Goal: Task Accomplishment & Management: Use online tool/utility

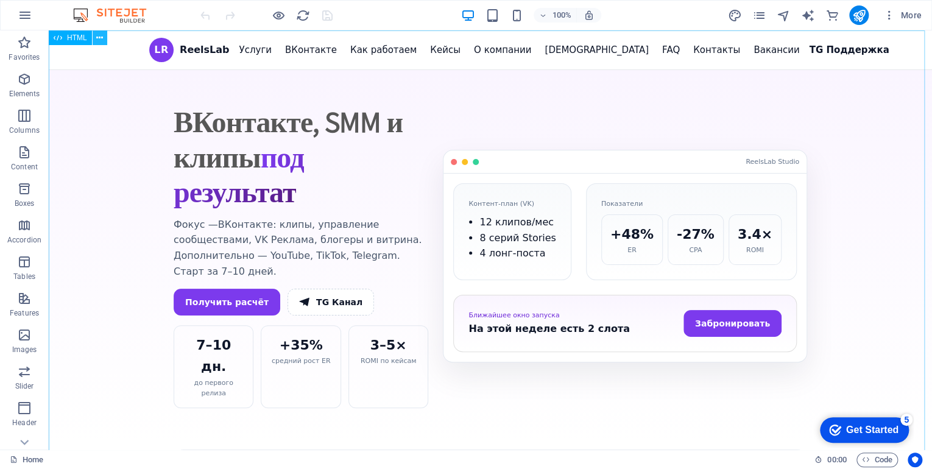
click at [97, 40] on icon at bounding box center [99, 38] width 7 height 13
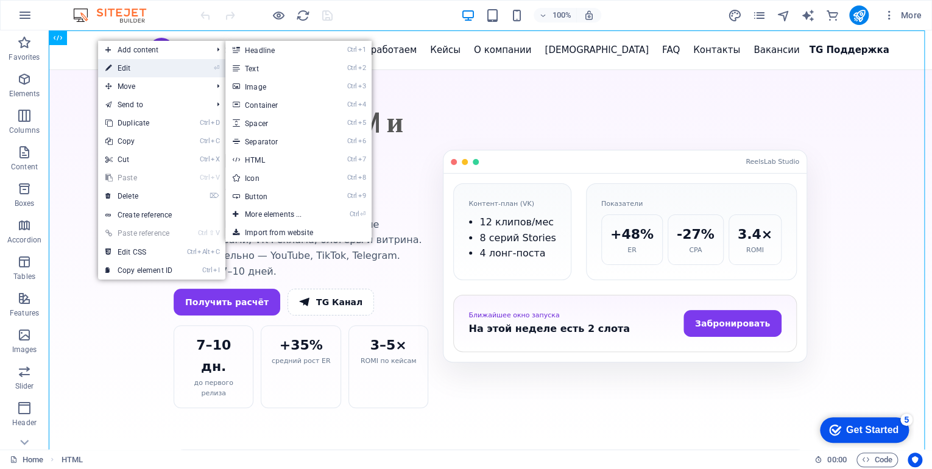
click at [132, 66] on link "⏎ Edit" at bounding box center [139, 68] width 82 height 18
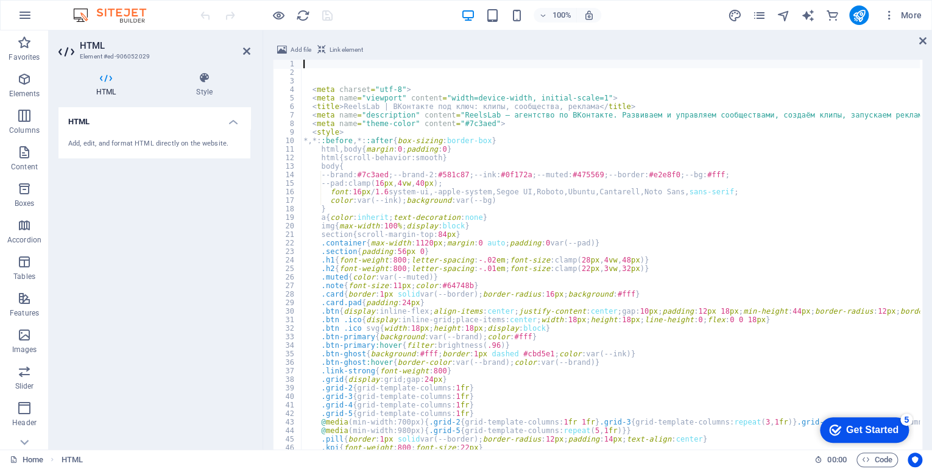
scroll to position [934, 0]
type textarea "html,body{margin:0;padding:0}"
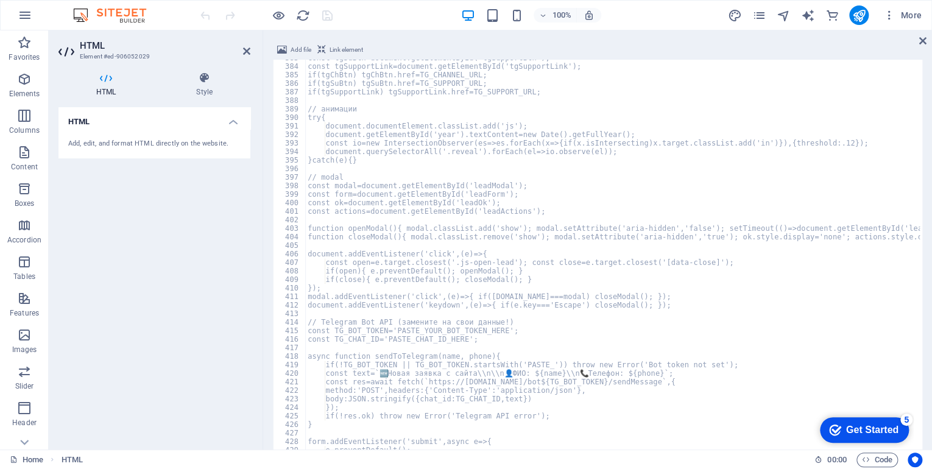
scroll to position [3265, 0]
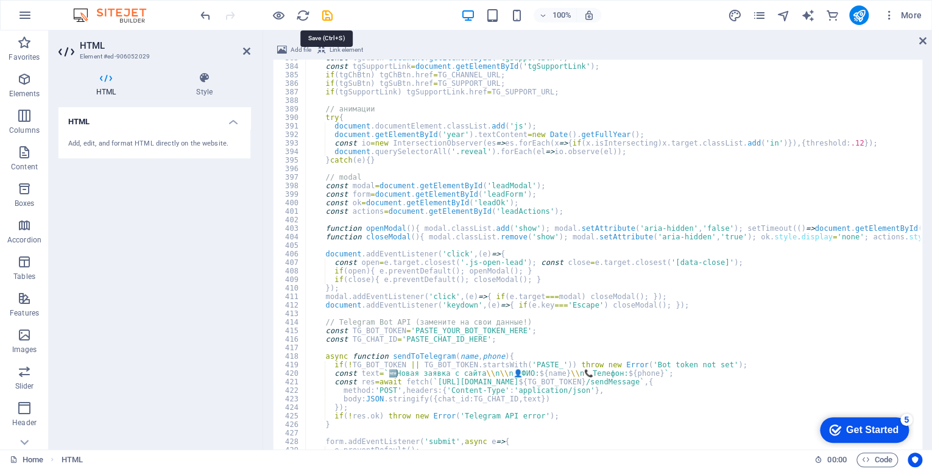
click at [327, 12] on div at bounding box center [266, 15] width 137 height 20
click at [329, 15] on icon "save" at bounding box center [328, 16] width 14 height 14
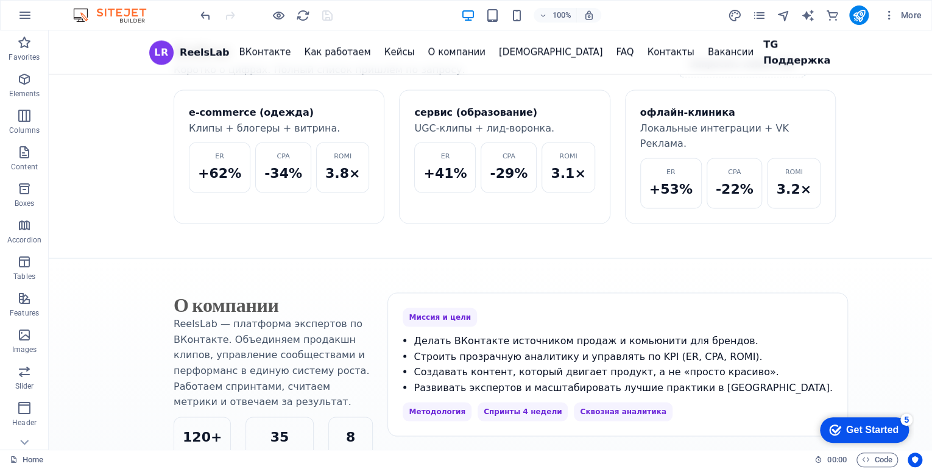
scroll to position [1024, 0]
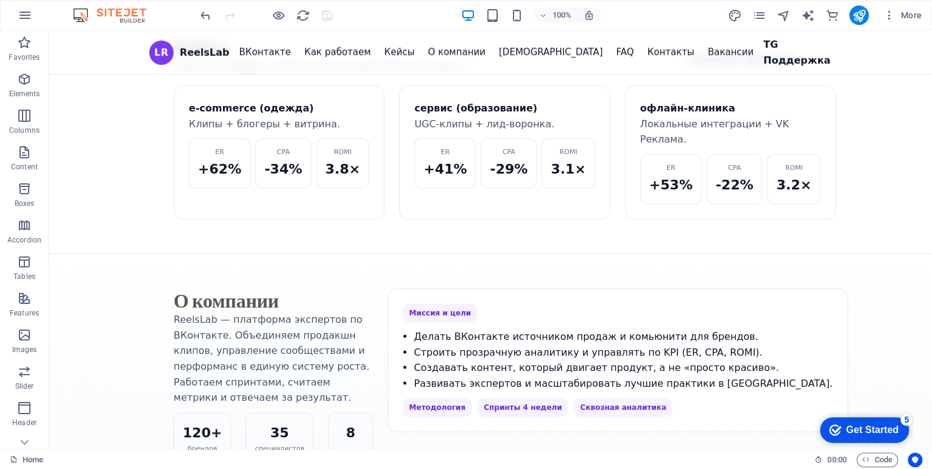
click at [317, 469] on html "[DOMAIN_NAME] Home Favorites Elements Columns Content Boxes Accordion Tables Fe…" at bounding box center [466, 234] width 932 height 469
click at [857, 17] on icon "publish" at bounding box center [859, 16] width 14 height 14
